Goal: Information Seeking & Learning: Find specific fact

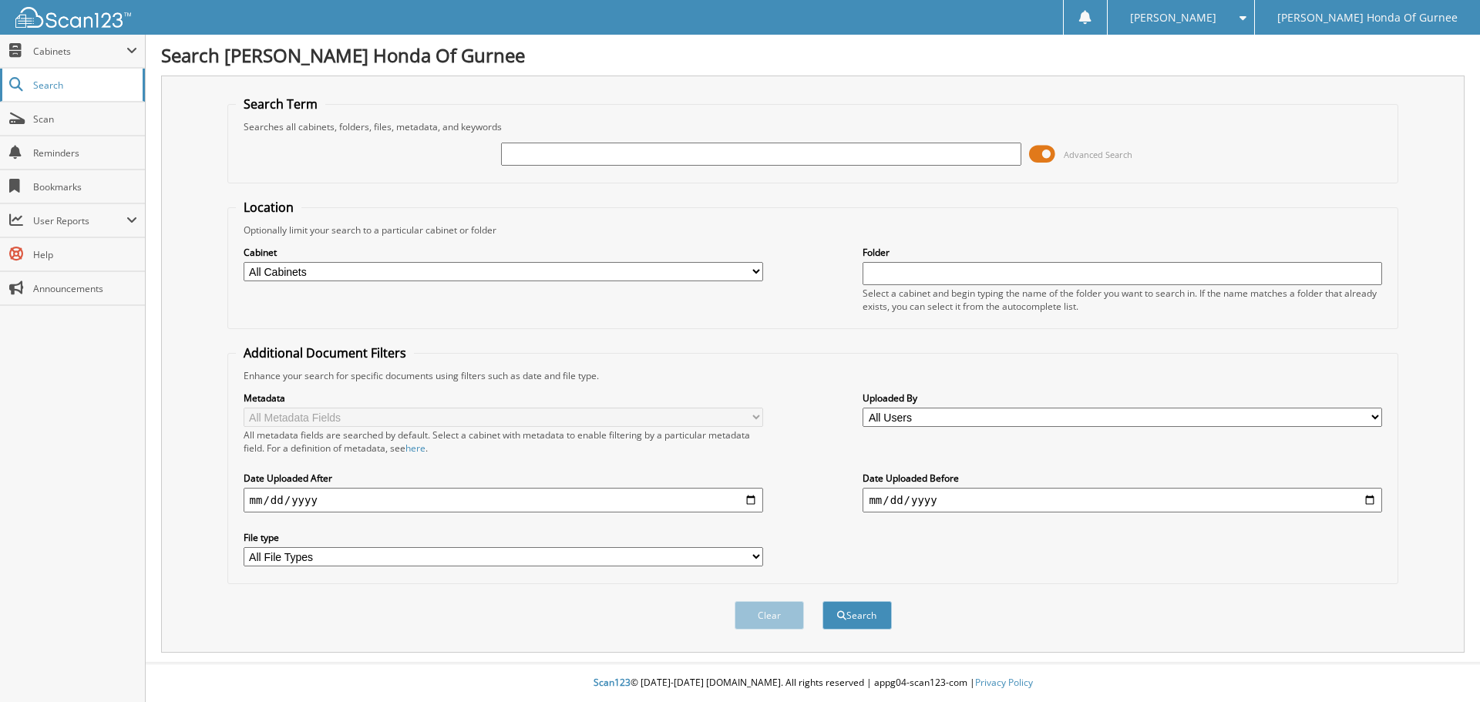
drag, startPoint x: 527, startPoint y: 154, endPoint x: 50, endPoint y: 79, distance: 483.0
click at [50, 79] on span "Search" at bounding box center [84, 85] width 102 height 13
click at [36, 72] on link "Search" at bounding box center [72, 85] width 145 height 33
click at [540, 170] on div "Advanced Search" at bounding box center [813, 154] width 1155 height 42
click at [543, 161] on input "text" at bounding box center [761, 154] width 520 height 23
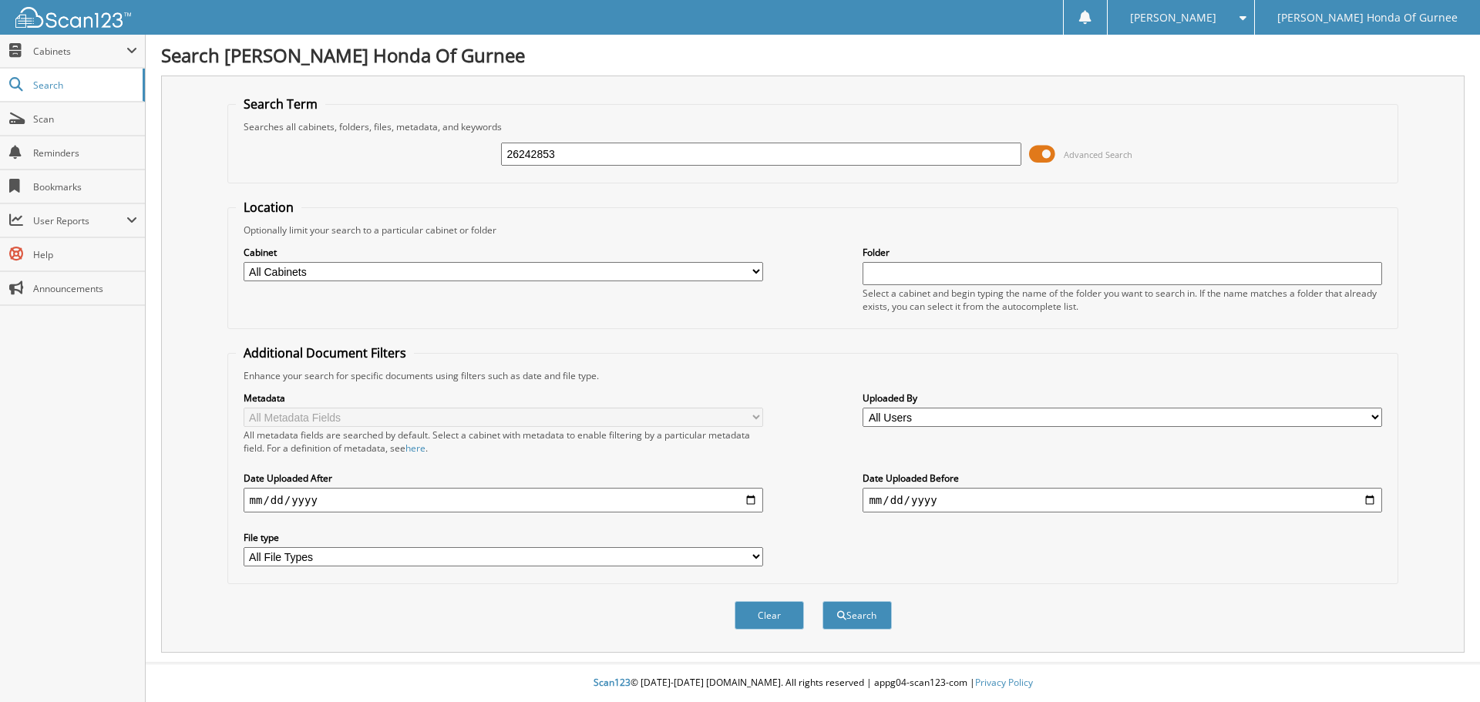
type input "26242853"
click at [823, 601] on button "Search" at bounding box center [857, 615] width 69 height 29
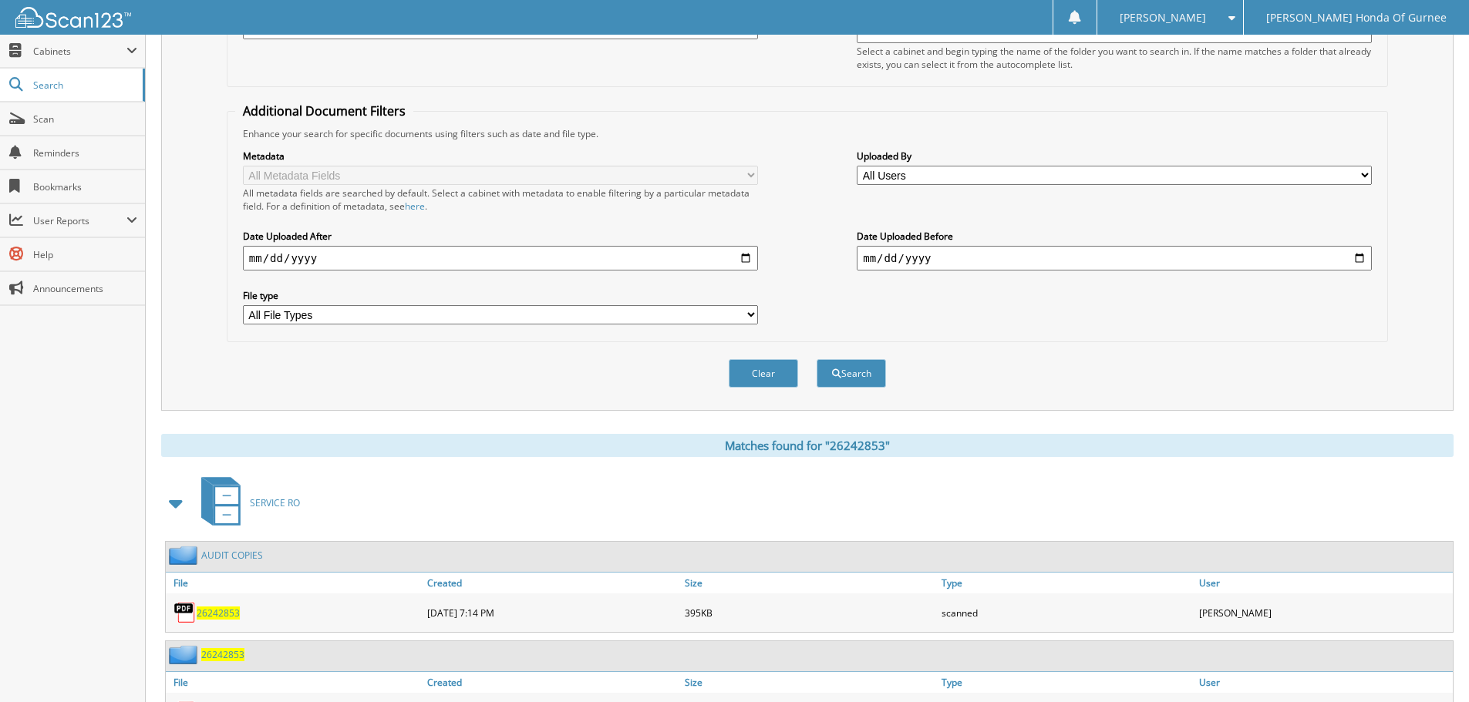
scroll to position [345, 0]
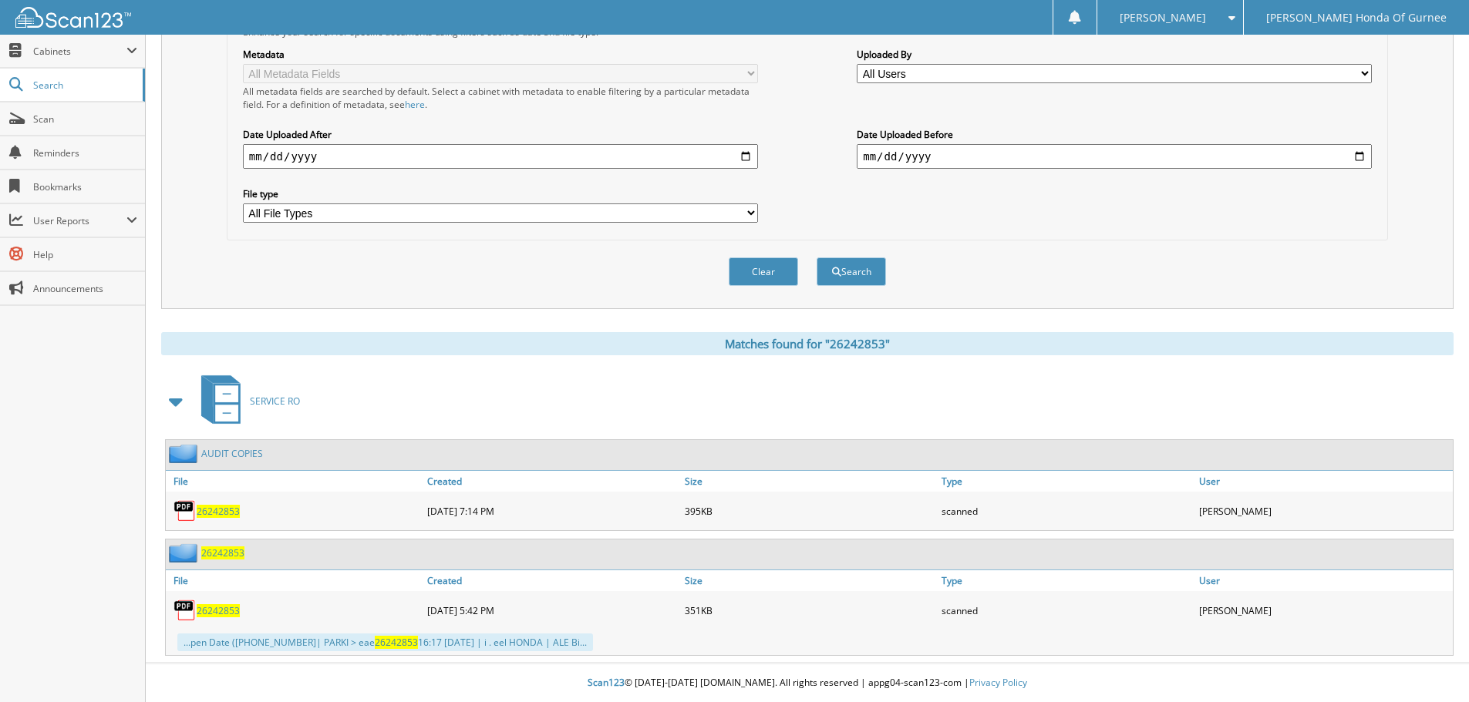
click at [222, 507] on span "26242853" at bounding box center [218, 511] width 43 height 13
click at [214, 611] on span "26242853" at bounding box center [218, 610] width 43 height 13
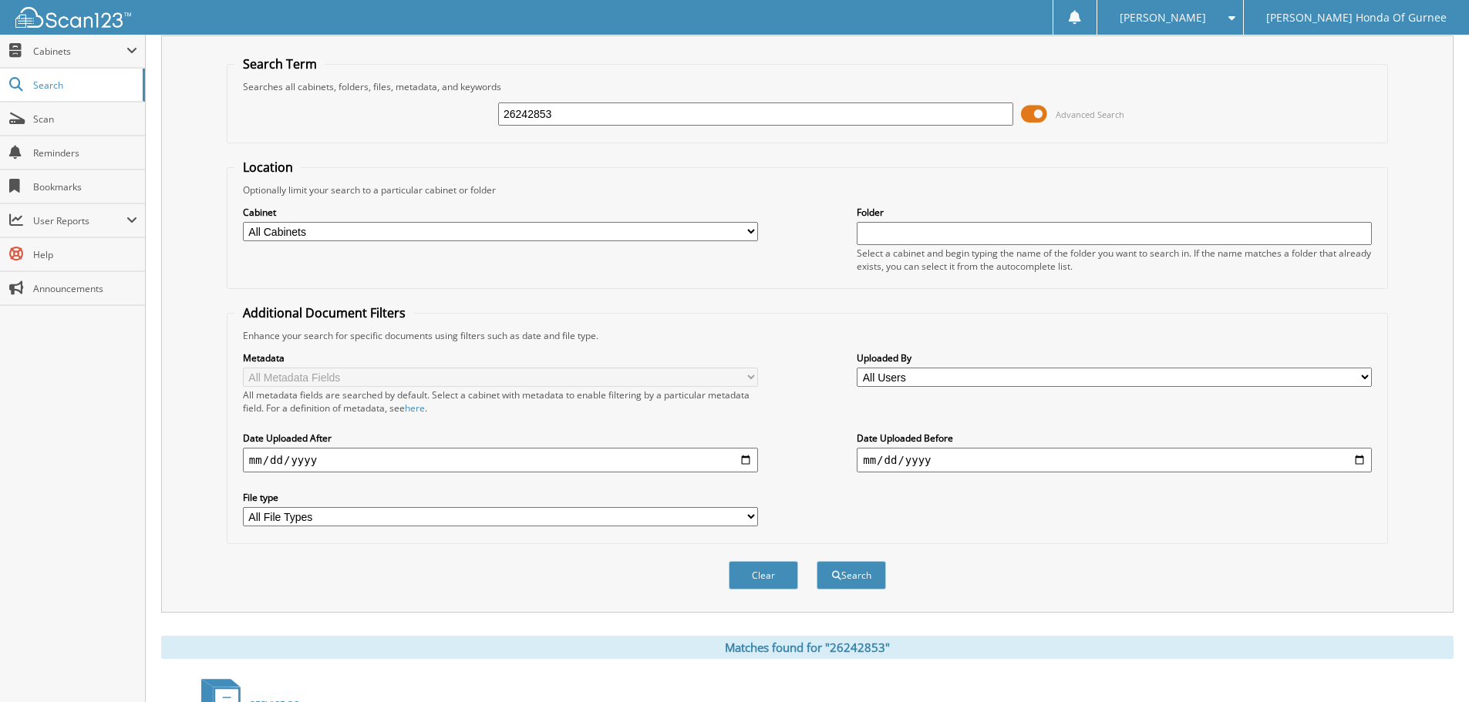
scroll to position [0, 0]
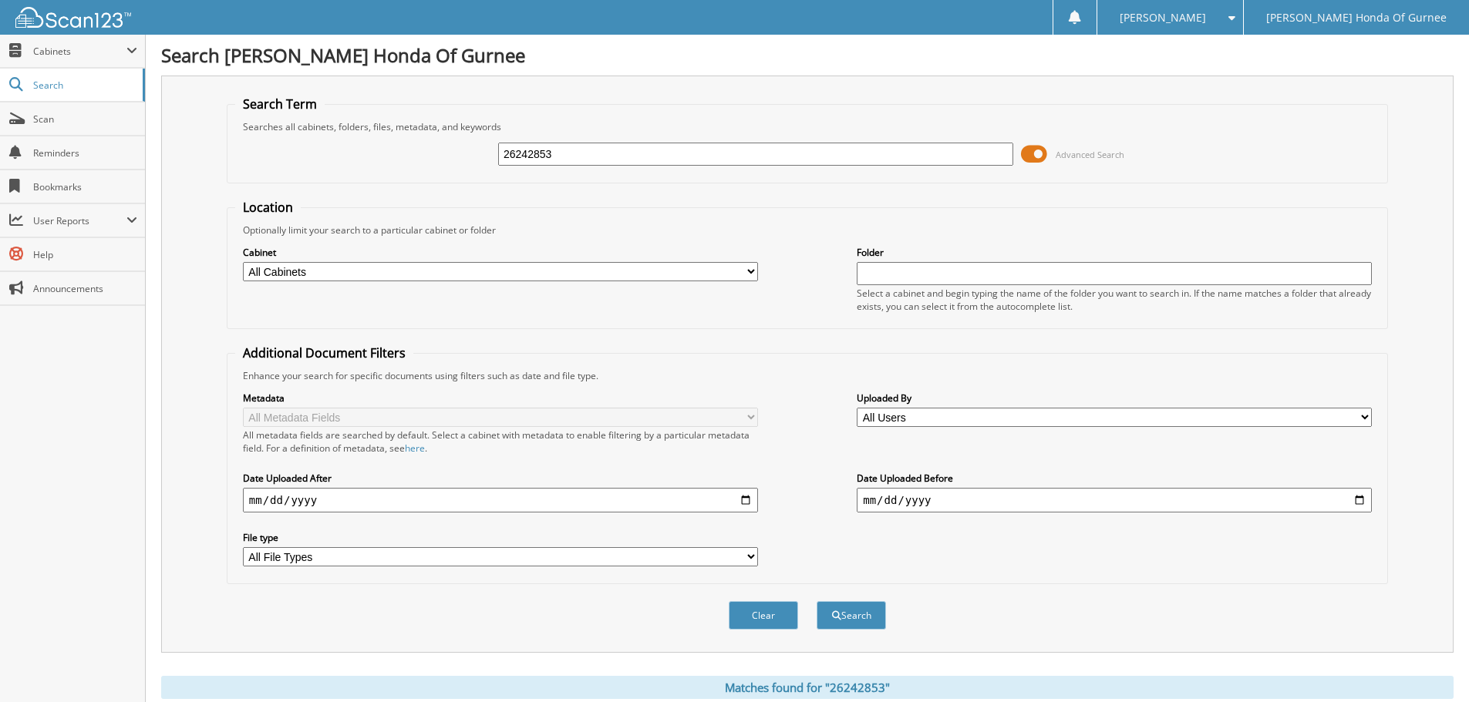
drag, startPoint x: 586, startPoint y: 163, endPoint x: 446, endPoint y: 153, distance: 140.6
click at [446, 153] on div "26242853 Advanced Search" at bounding box center [807, 154] width 1144 height 42
type input "26241965"
click at [816, 601] on button "Search" at bounding box center [850, 615] width 69 height 29
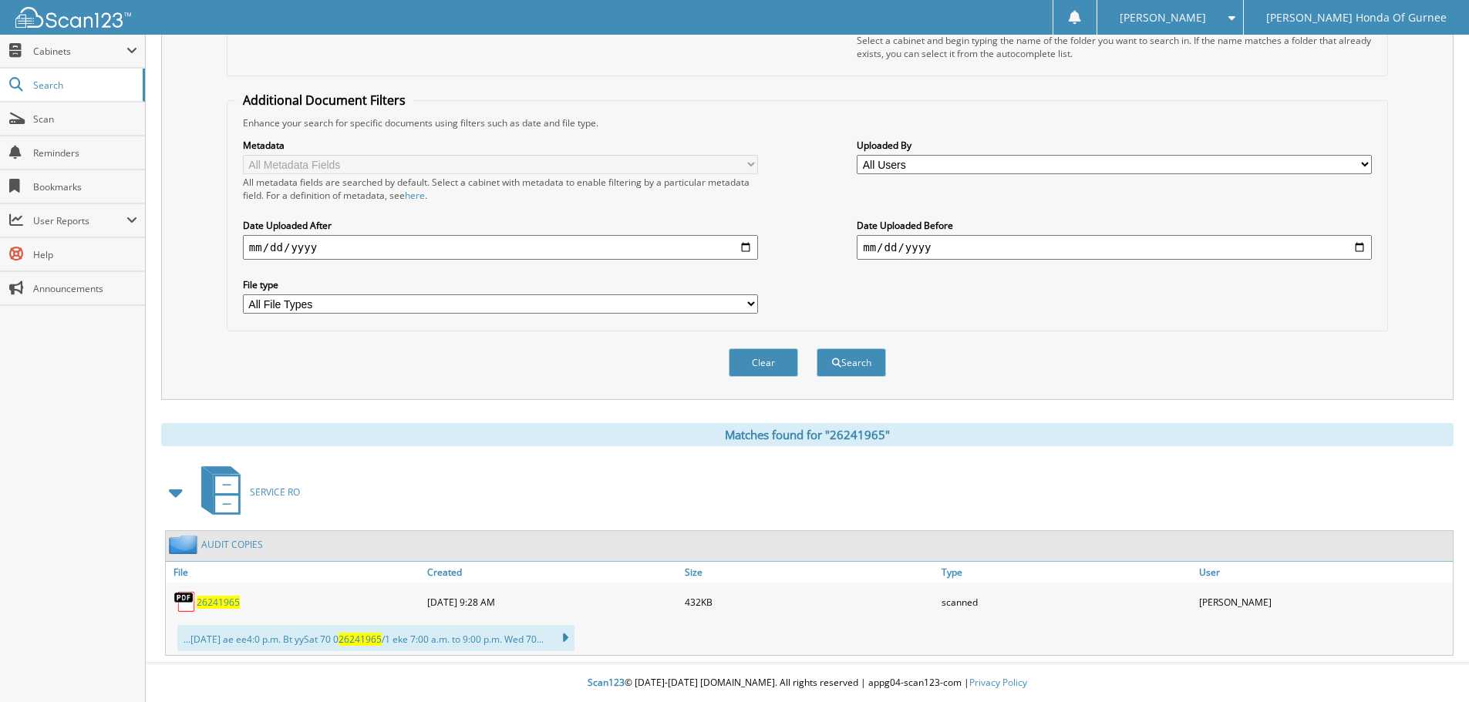
click at [229, 612] on div "26241965" at bounding box center [294, 602] width 257 height 31
click at [225, 606] on span "26241965" at bounding box center [218, 602] width 43 height 13
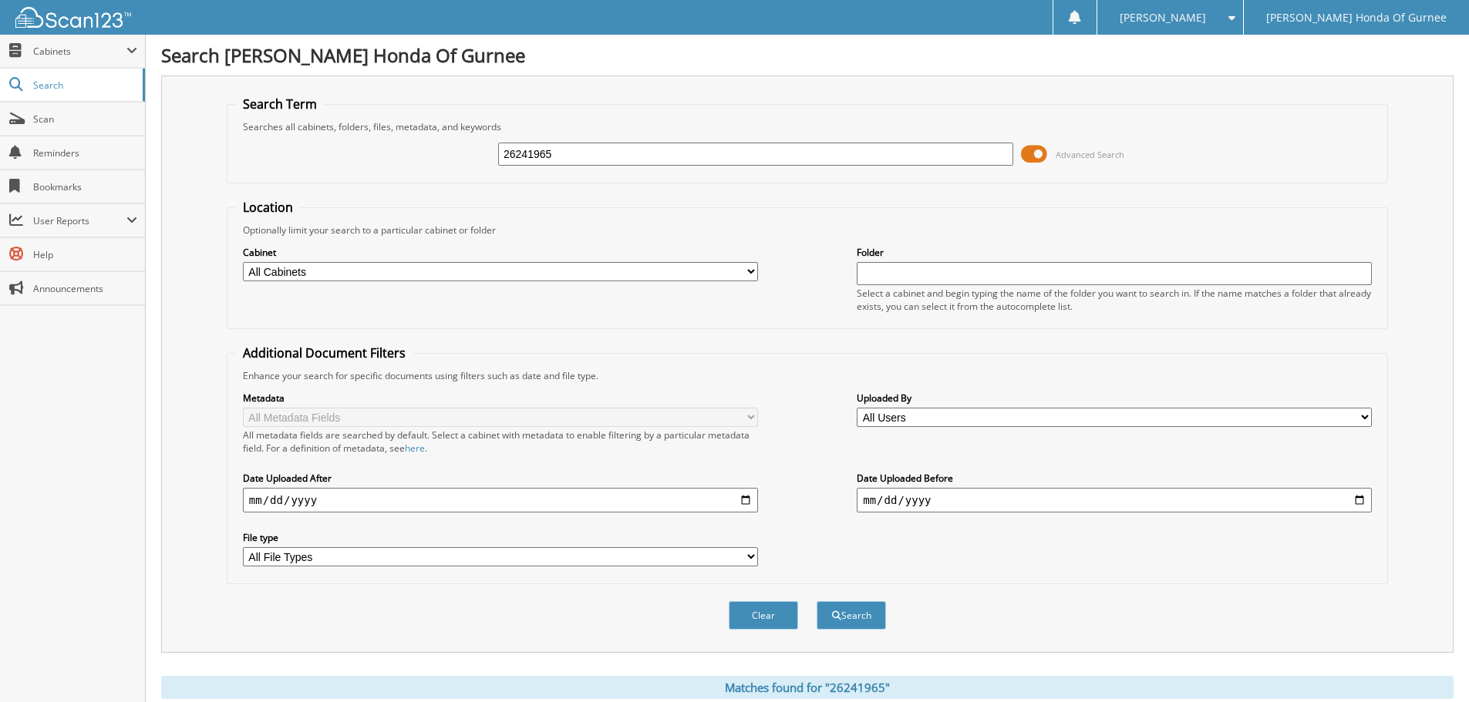
drag, startPoint x: 587, startPoint y: 164, endPoint x: 473, endPoint y: 168, distance: 114.9
click at [473, 168] on div "26241965 Advanced Search" at bounding box center [807, 154] width 1144 height 42
type input "26241324"
click at [816, 601] on button "Search" at bounding box center [850, 615] width 69 height 29
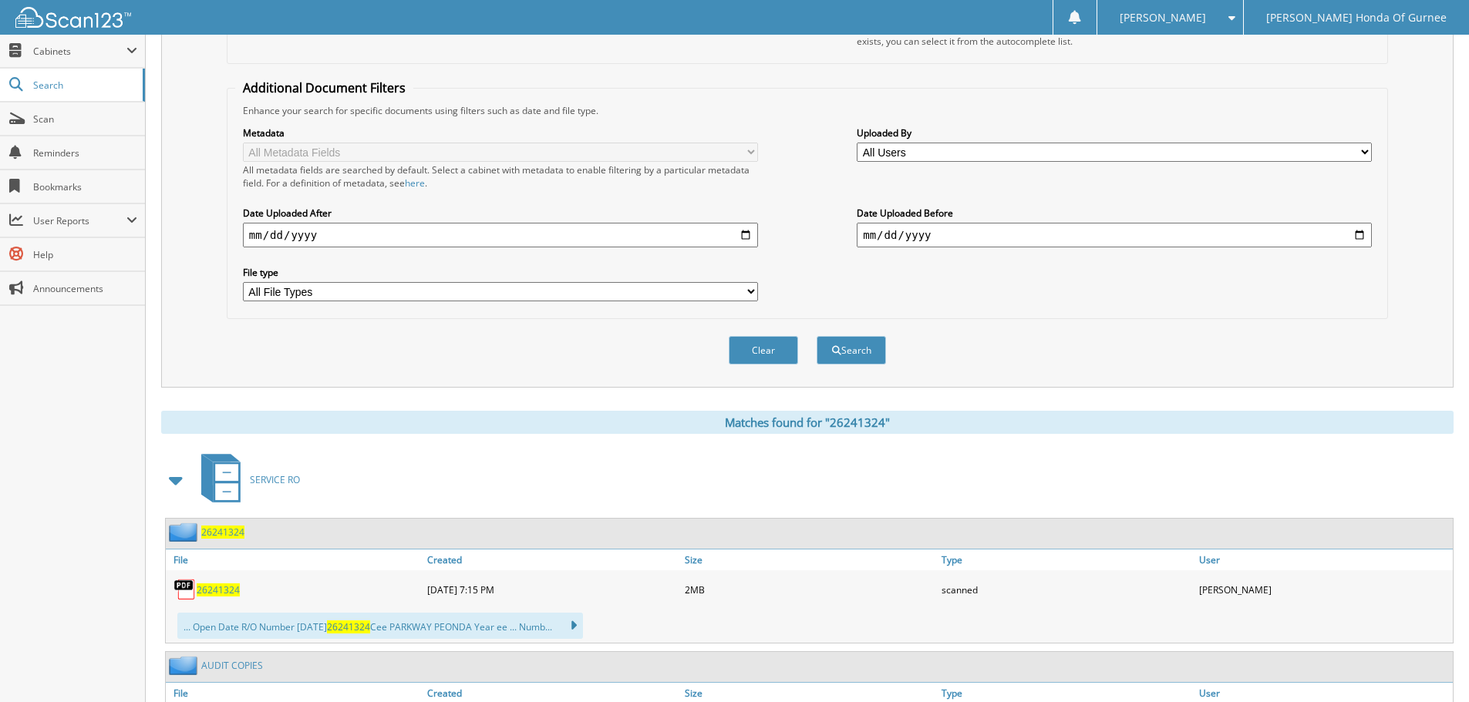
scroll to position [353, 0]
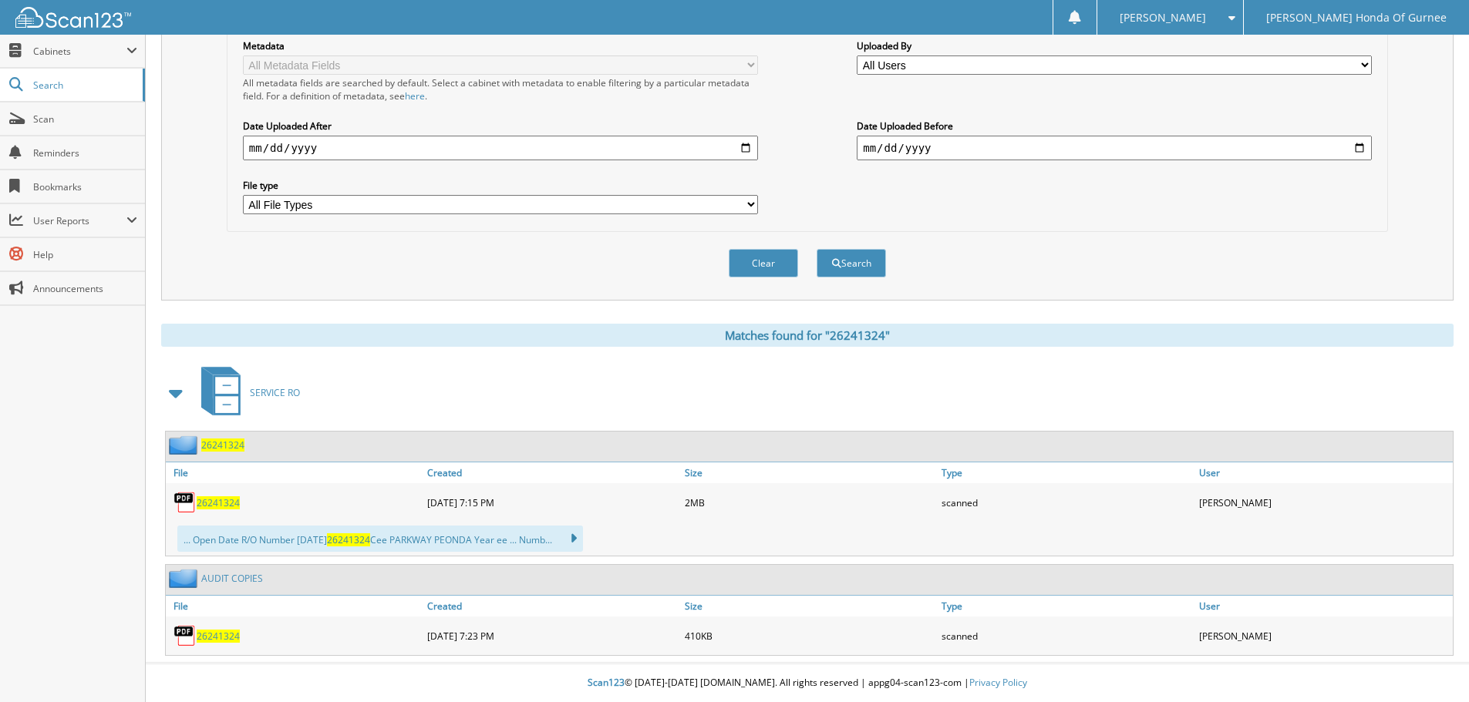
click at [221, 634] on span "26241324" at bounding box center [218, 636] width 43 height 13
click at [230, 508] on span "26241324" at bounding box center [218, 502] width 43 height 13
